Goal: Task Accomplishment & Management: Manage account settings

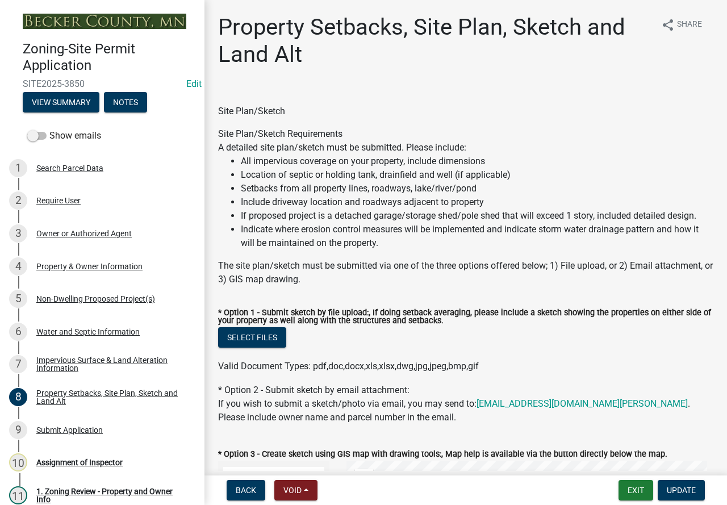
select select "bc359128-44fe-43a6-b559-d4174f4d38cf"
select select "e969d327-9a72-42db-aaa1-fee7d674f6e2"
select select "b56a4575-9846-47cf-8067-c59a4853da22"
select select "12f785fb-c378-4b18-841c-21c73dc99083"
select select "e8ab2dc3-aa3f-46f3-9b4a-37eb25ad84af"
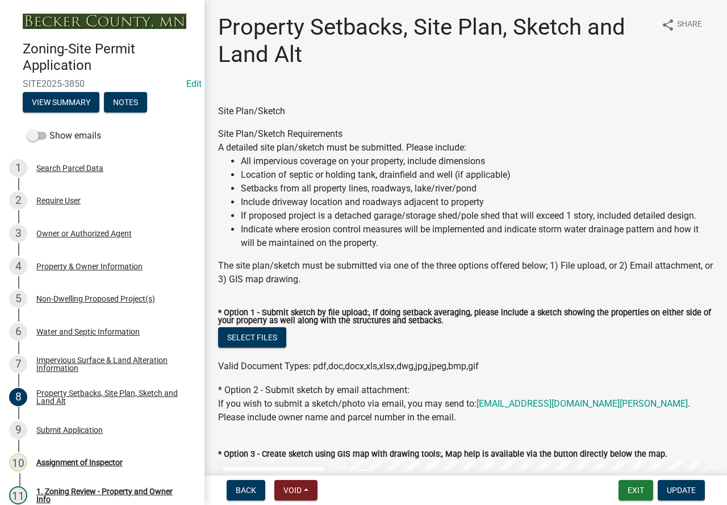
select select "55cff22b-1471-4b51-819a-317e4a6b5cc9"
select select "b98836ba-4715-455d-97ab-be9a9df498a8"
select select "d61e3758-d187-40af-a435-5e09c3f3d509"
select select "c8b8ea71-7088-4e87-a493-7bc88cc2835b"
select select "903671c1-7ca7-4abb-b27f-c05a22b8fb3f"
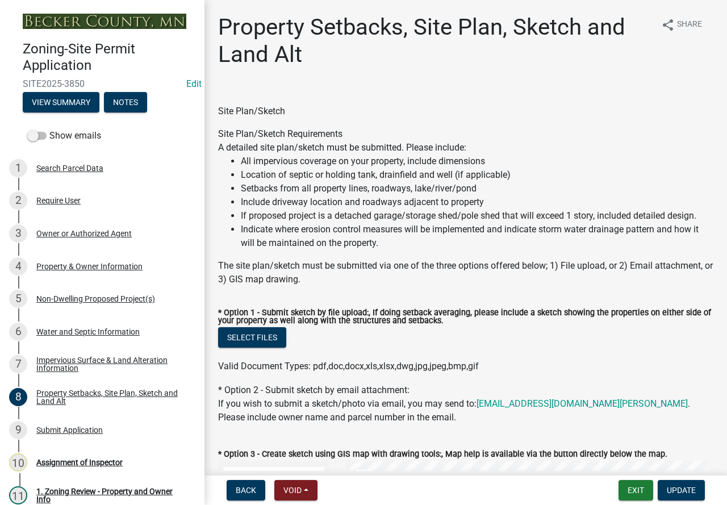
select select "19d13e65-c93d-443e-910a-7a17299544cc"
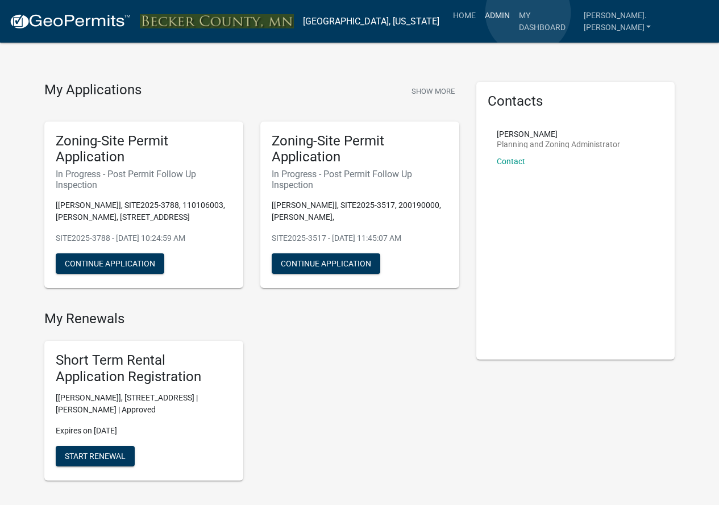
click at [514, 13] on link "Admin" at bounding box center [497, 16] width 34 height 22
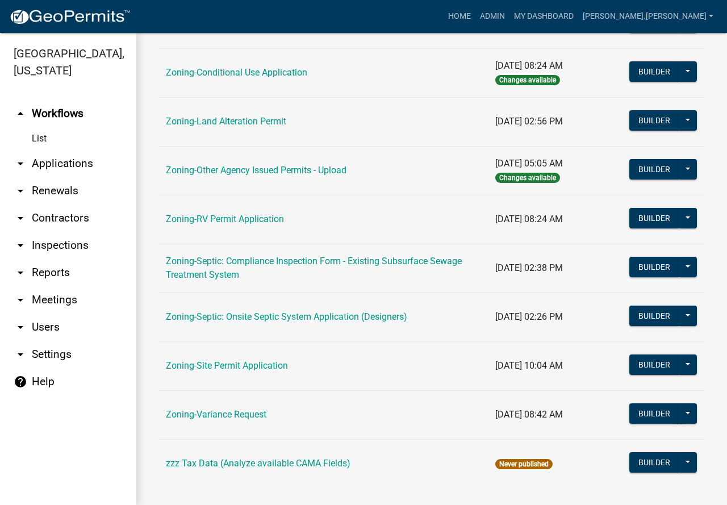
scroll to position [359, 0]
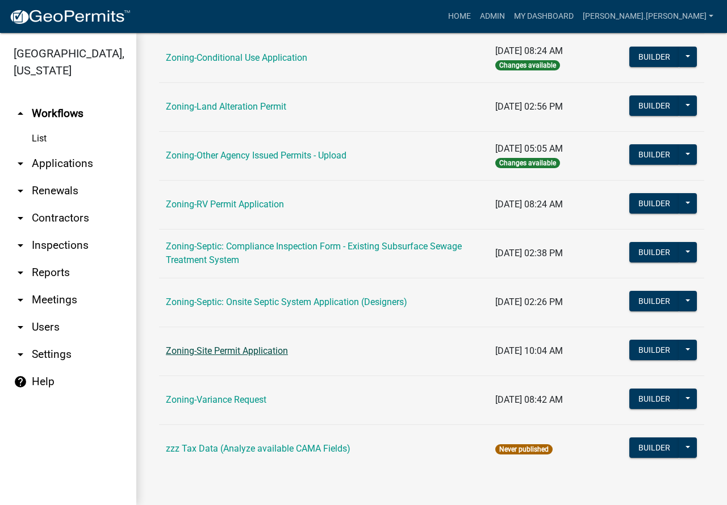
click at [255, 351] on link "Zoning-Site Permit Application" at bounding box center [227, 350] width 122 height 11
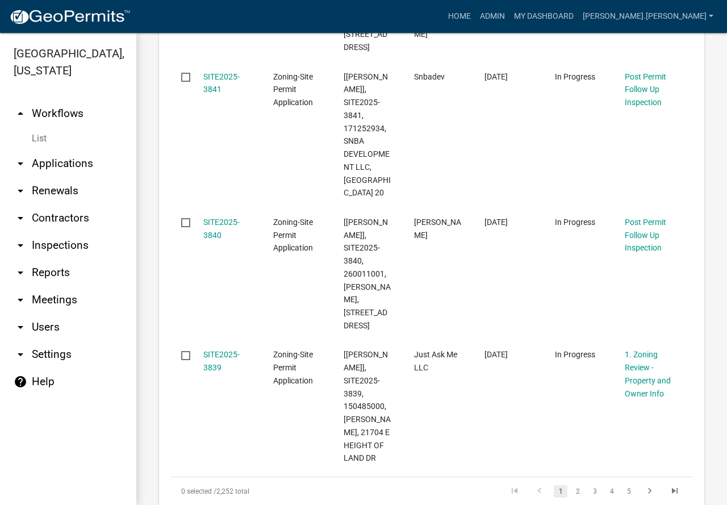
scroll to position [1534, 0]
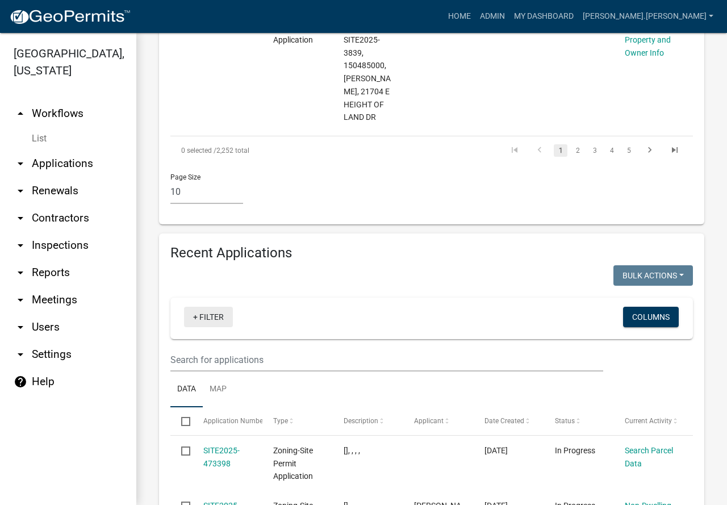
click at [218, 307] on link "+ Filter" at bounding box center [208, 317] width 49 height 20
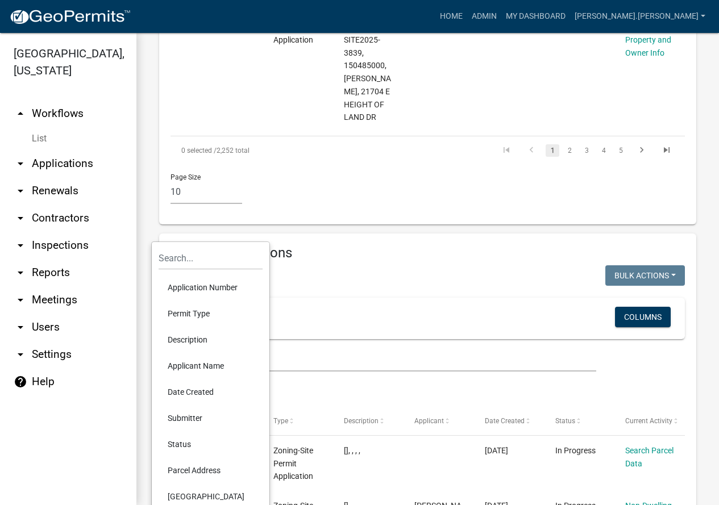
click at [212, 366] on li "Applicant Name" at bounding box center [211, 366] width 104 height 26
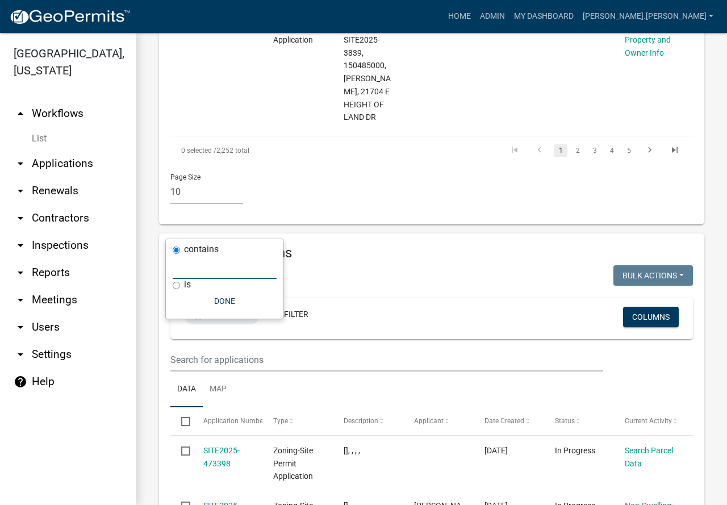
click at [193, 272] on input "text" at bounding box center [225, 267] width 104 height 23
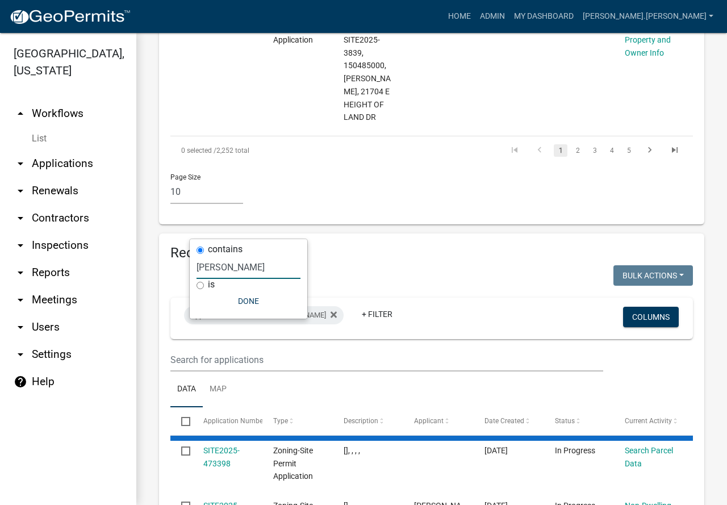
type input "Riley"
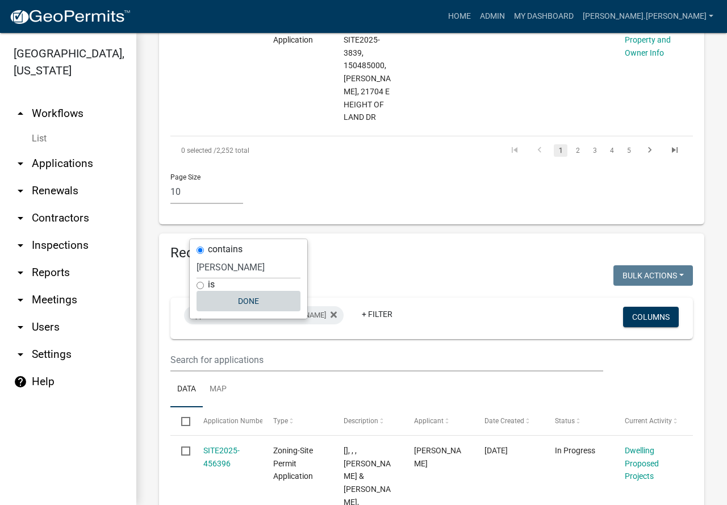
click at [244, 301] on button "Done" at bounding box center [249, 301] width 104 height 20
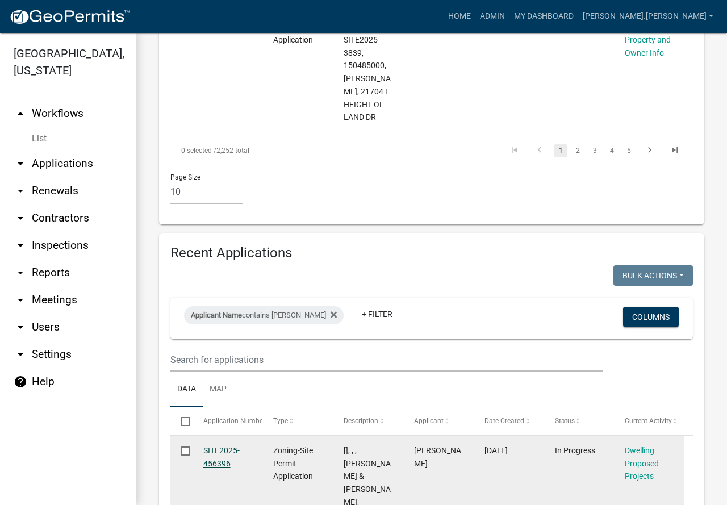
click at [223, 446] on link "SITE2025-456396" at bounding box center [221, 457] width 36 height 22
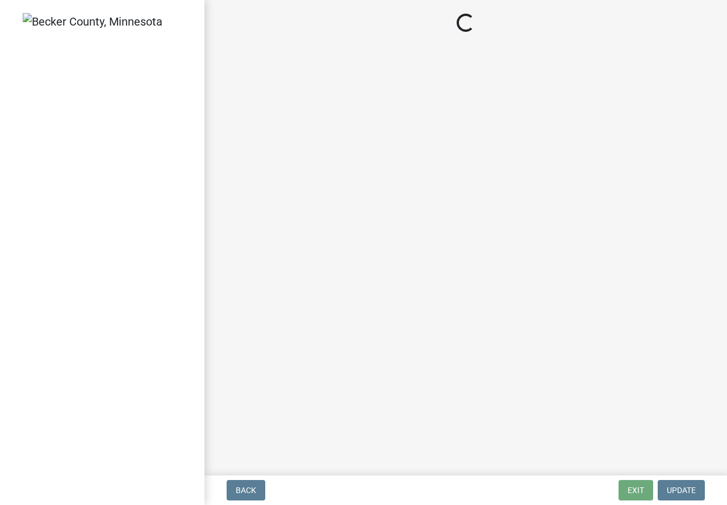
select select "5b8abcc6-67f7-49fb-8f25-c295ccc2b339"
select select "566f81cc-4b3f-4ecb-9f16-a2b313352c61"
select select "03c1fec4-1fbe-4331-bc18-34e24145556f"
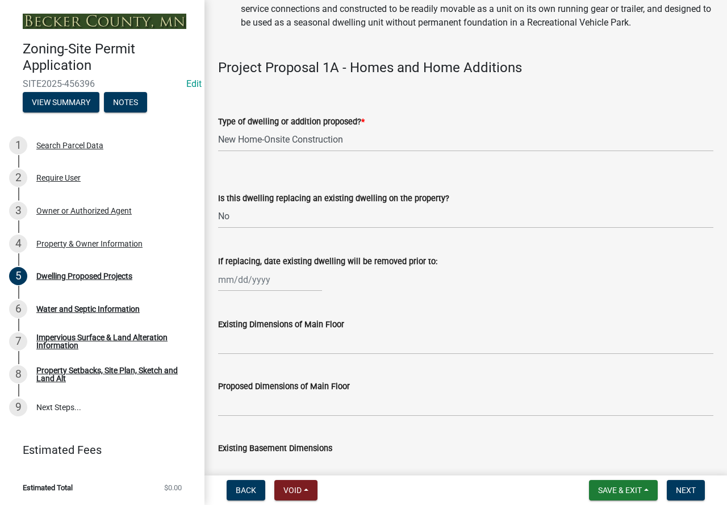
scroll to position [284, 0]
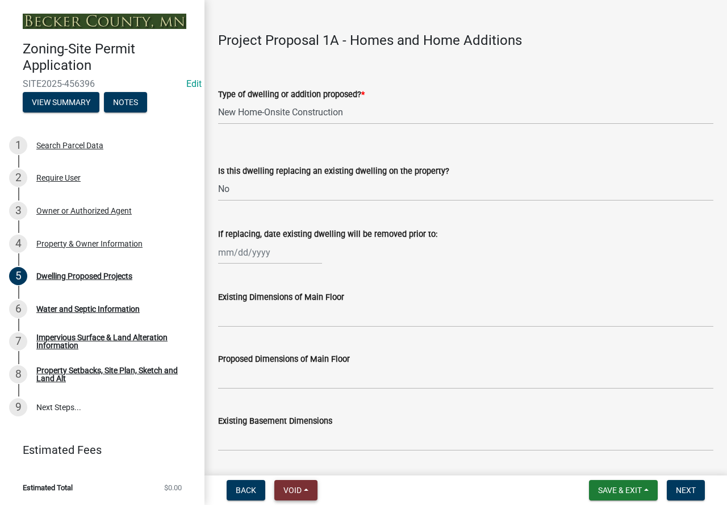
click at [301, 487] on span "Void" at bounding box center [293, 490] width 18 height 9
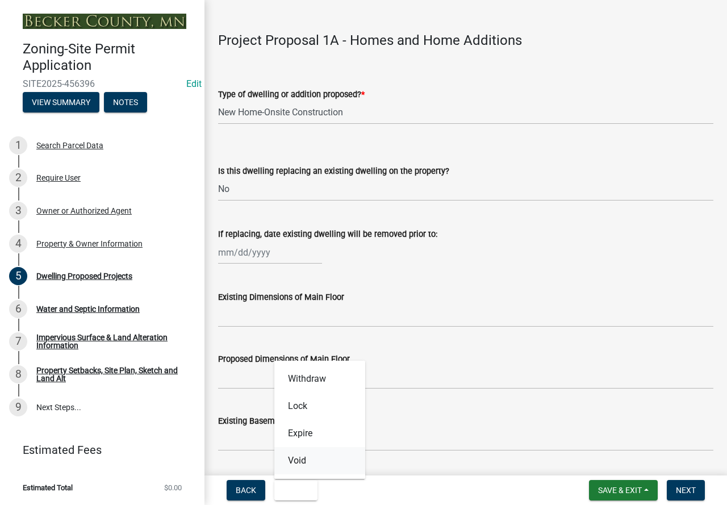
click at [293, 464] on button "Void" at bounding box center [319, 460] width 91 height 27
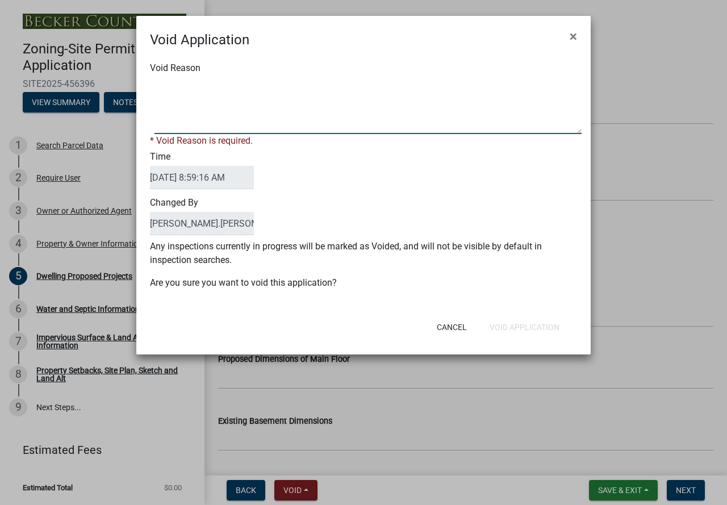
click at [182, 89] on textarea "Void Reason" at bounding box center [368, 105] width 427 height 57
type textarea "Duplicate"
click at [531, 328] on div "Cancel Void Application" at bounding box center [438, 328] width 280 height 30
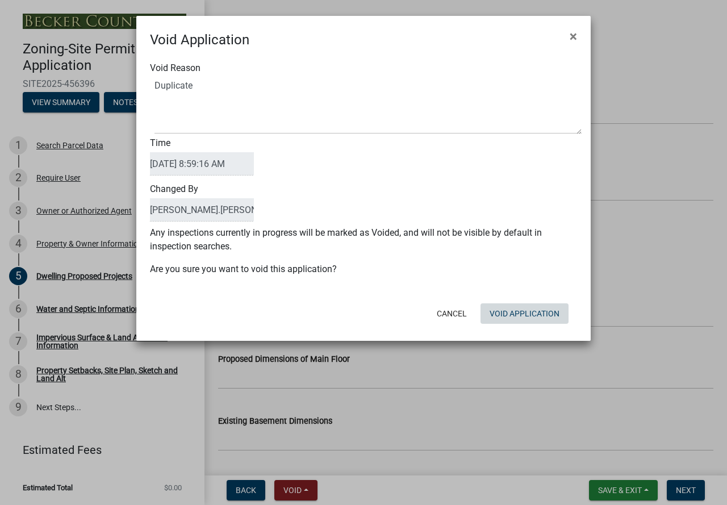
click at [520, 313] on button "Void Application" at bounding box center [525, 313] width 88 height 20
